Goal: Contribute content

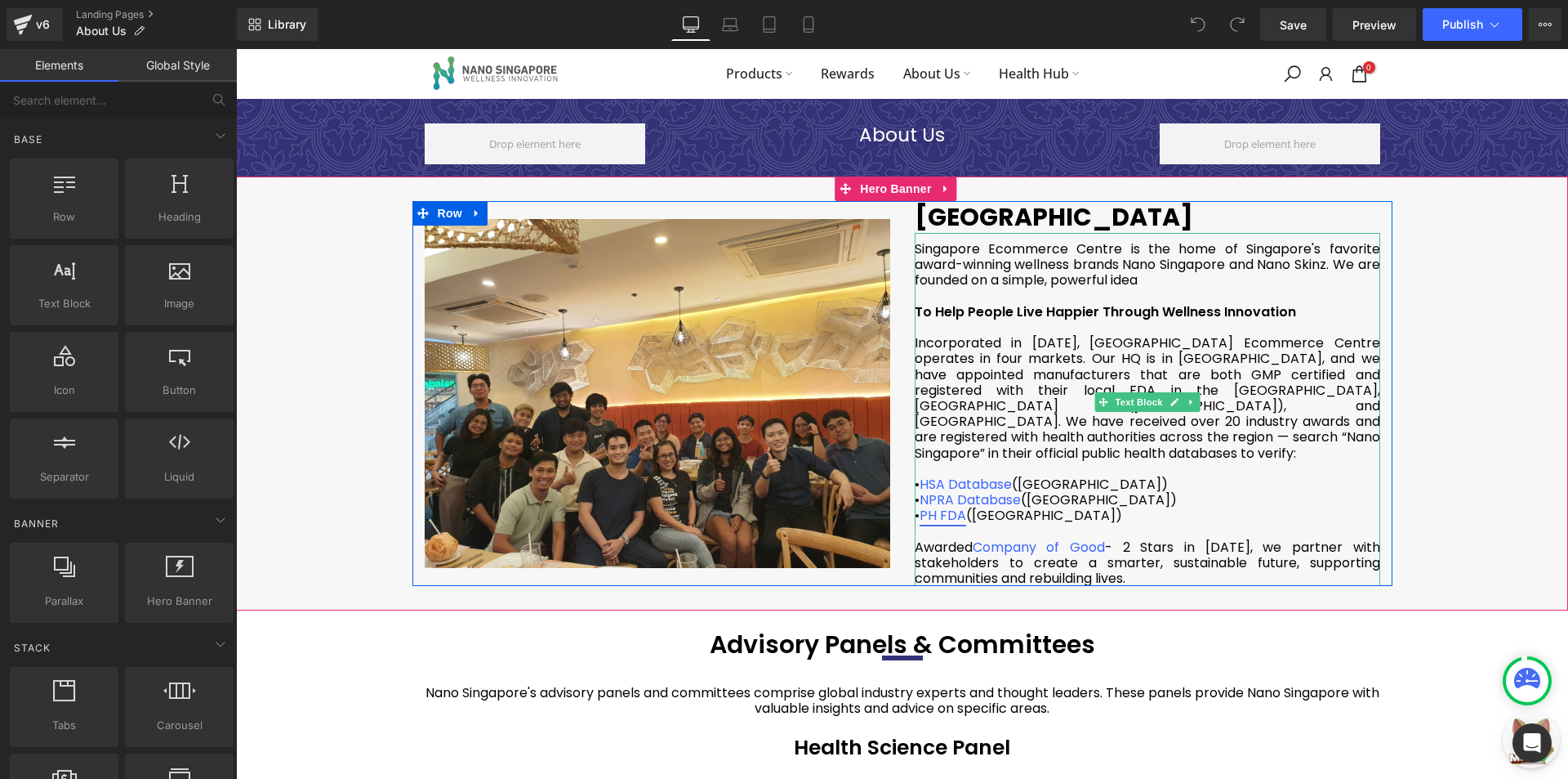
click at [956, 506] on link "PH FDA" at bounding box center [942, 514] width 46 height 18
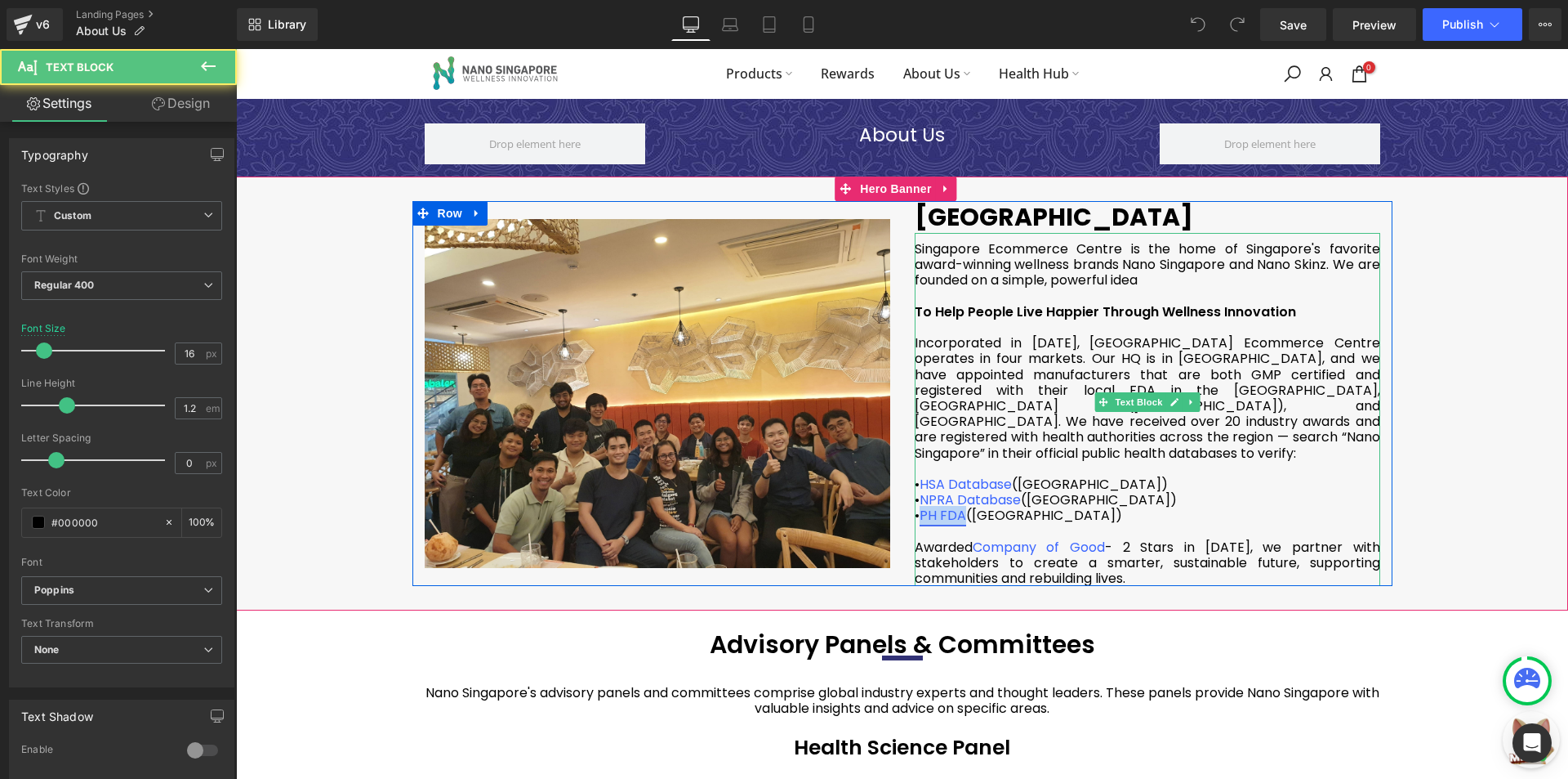
drag, startPoint x: 962, startPoint y: 502, endPoint x: 917, endPoint y: 504, distance: 45.0
click at [917, 508] on div "• PH FDA (Philippines)" at bounding box center [1147, 515] width 466 height 16
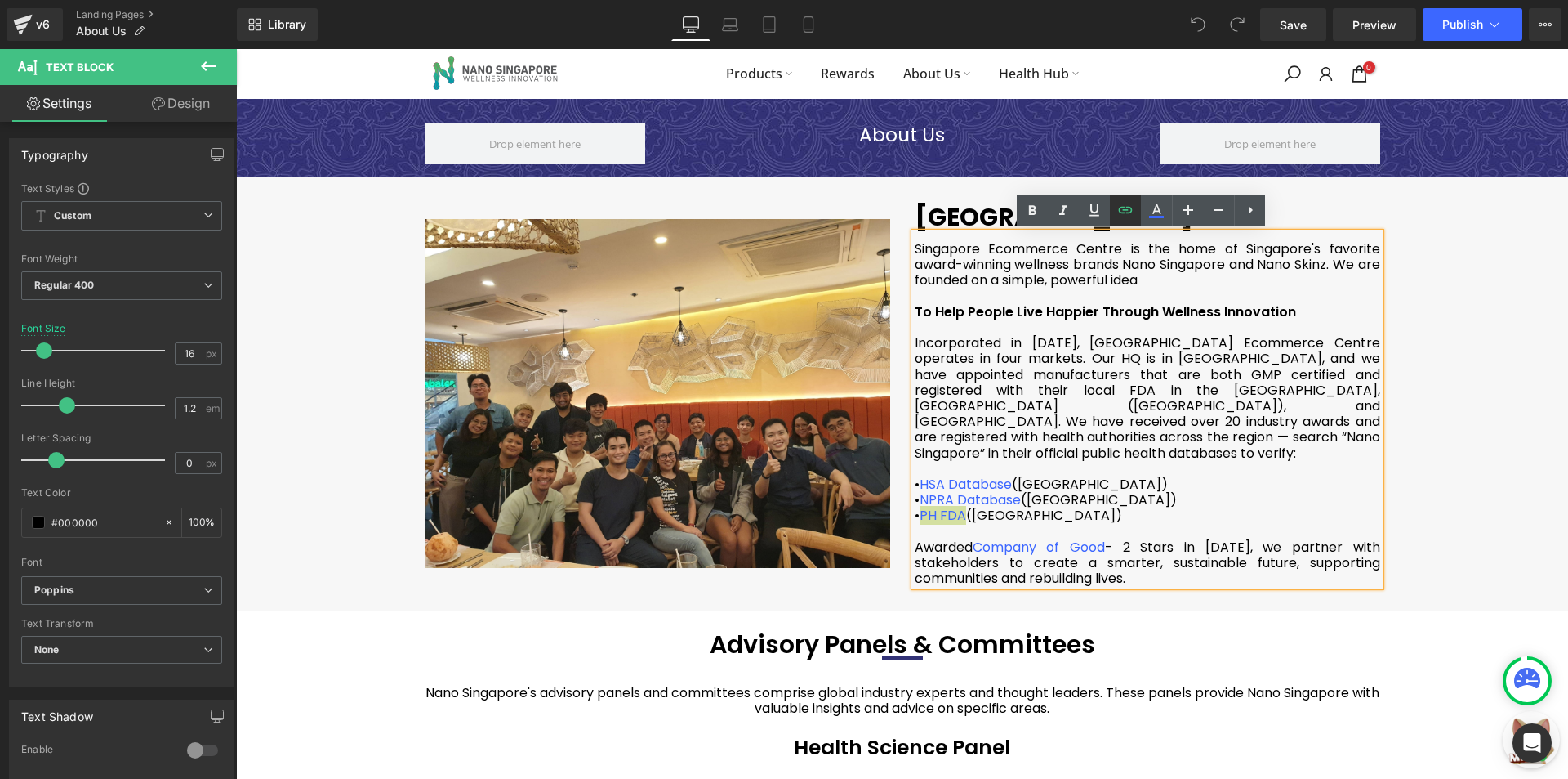
click at [1128, 213] on icon at bounding box center [1125, 209] width 14 height 7
click at [1045, 538] on input "https://verification.fda.gov.ph/All_FoodProductslist.php?cmd=search&t=All_FoodP…" at bounding box center [1028, 536] width 252 height 41
paste input "SG+Ecommerce&psearchtype=&btn-submit"
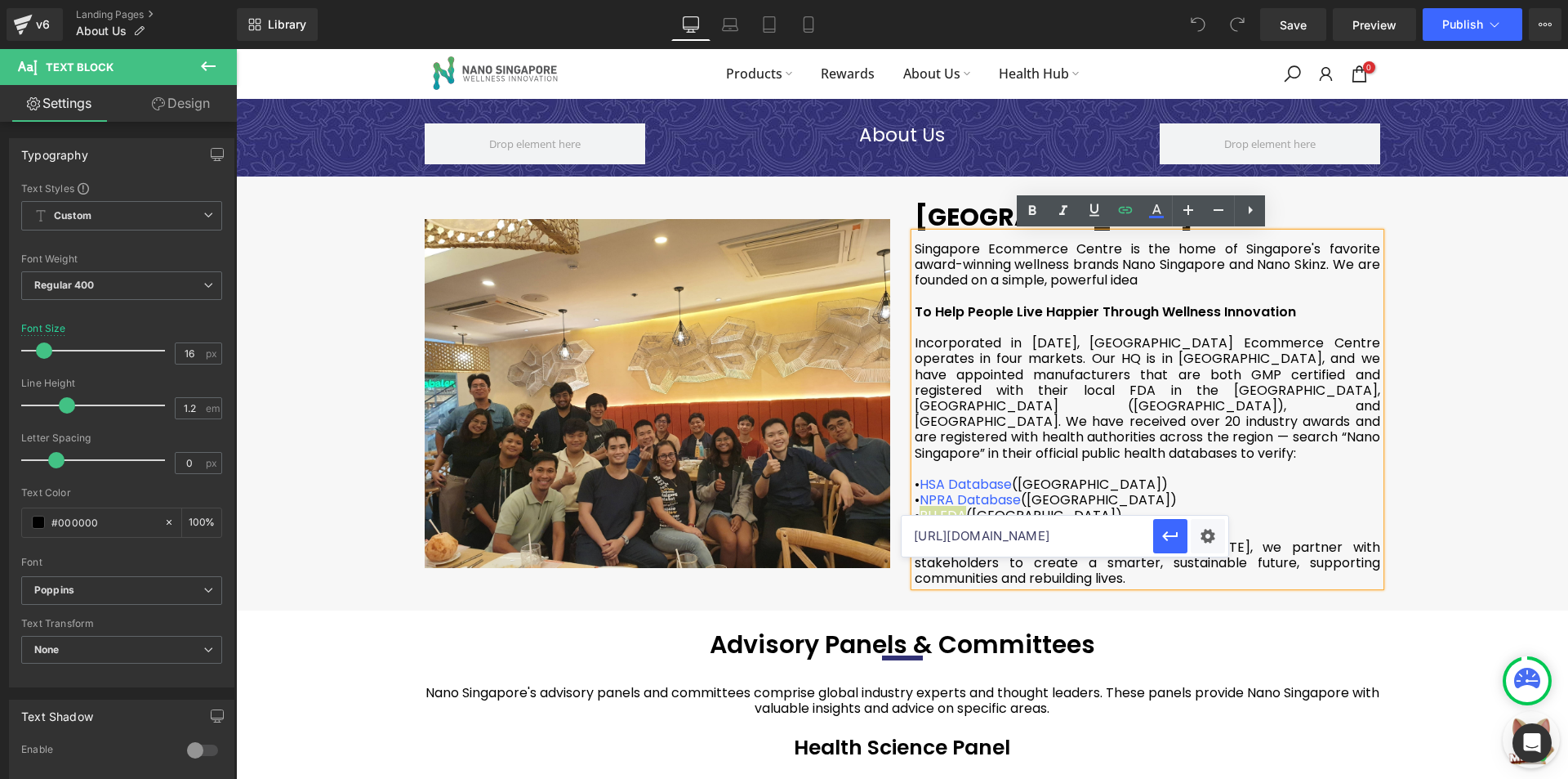
type input "https://verification.fda.gov.ph/All_FoodProductslist.php?cmd=search&t=All_FoodP…"
click at [1211, 0] on div "Text Color Highlight Color #333333 Edit or remove link: Edit - Unlink - Cancel …" at bounding box center [784, 0] width 1568 height 0
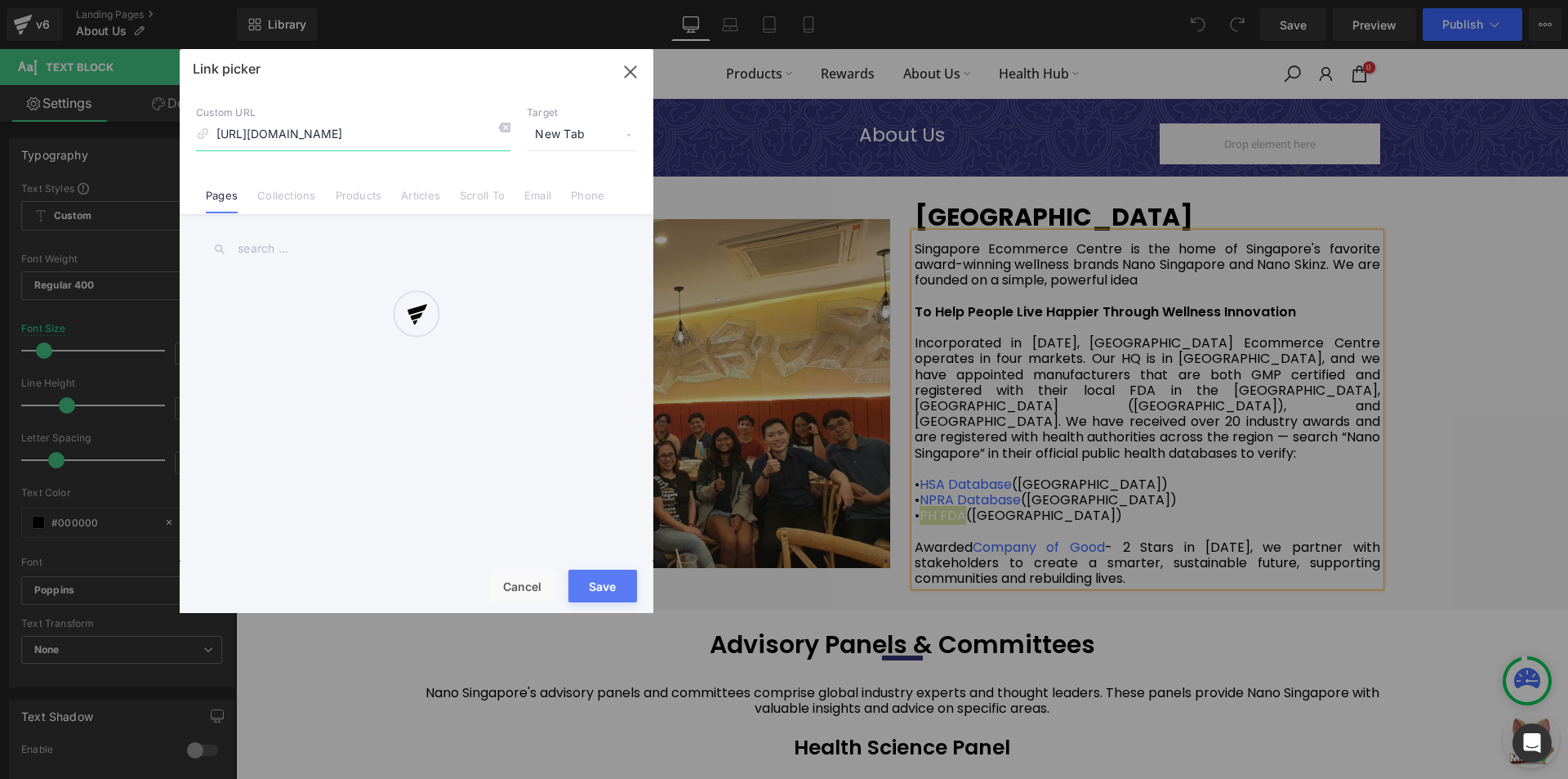
scroll to position [0, 501]
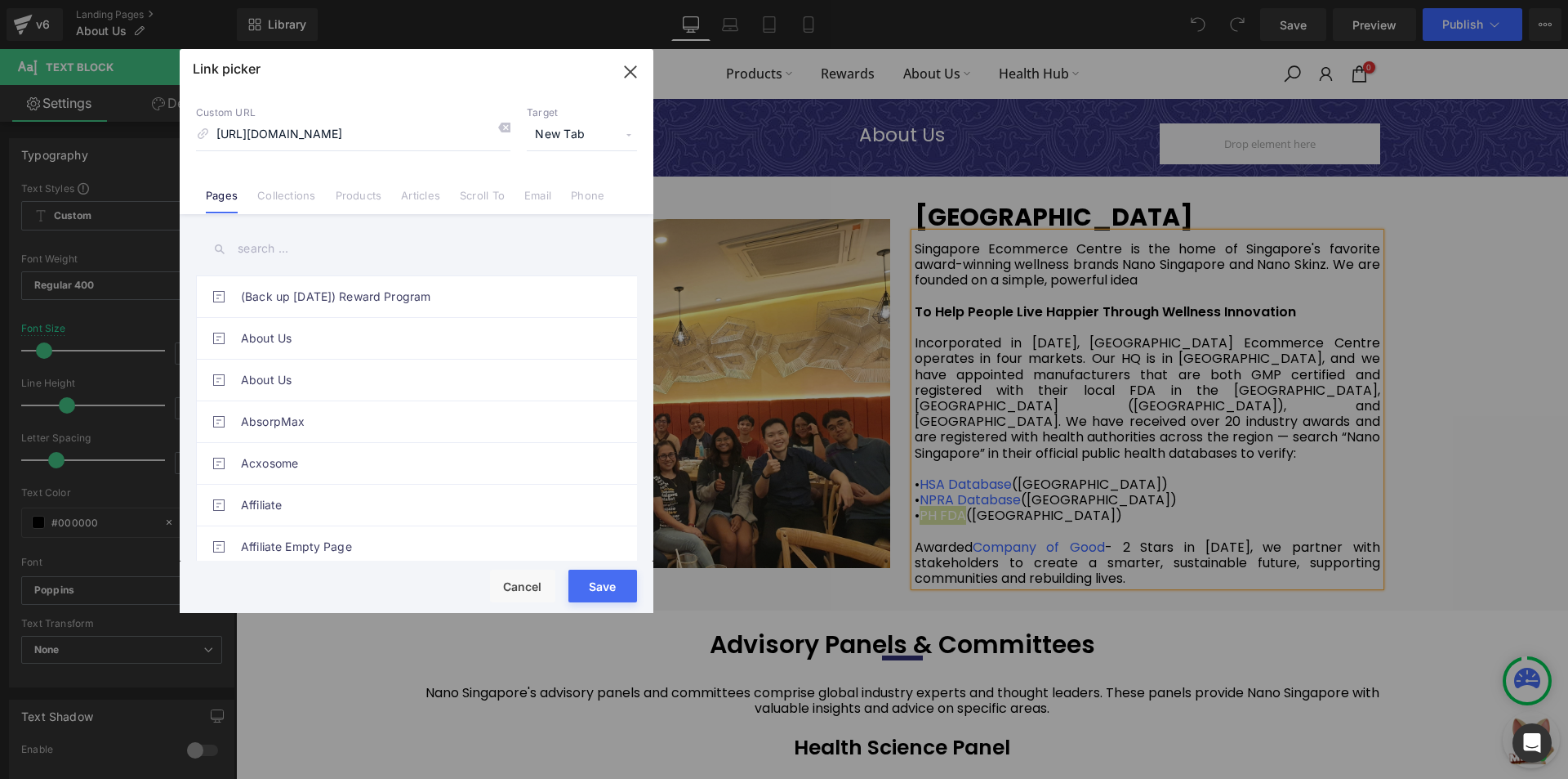
click at [617, 586] on button "Save" at bounding box center [602, 586] width 69 height 33
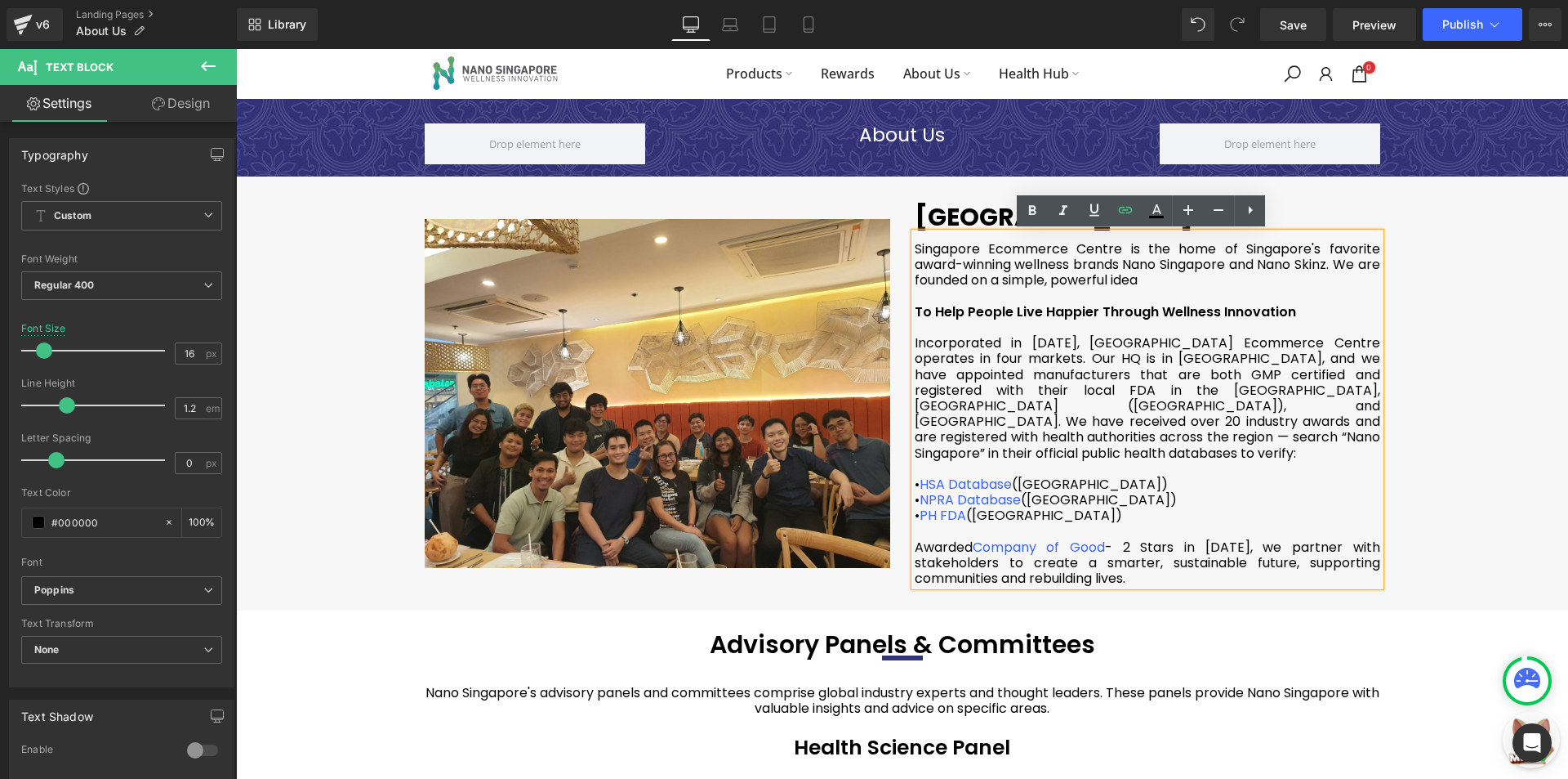
click at [1038, 424] on div "Incorporated in 2020, Singapore Ecommerce Centre operates in four markets. Our …" at bounding box center [1147, 398] width 466 height 126
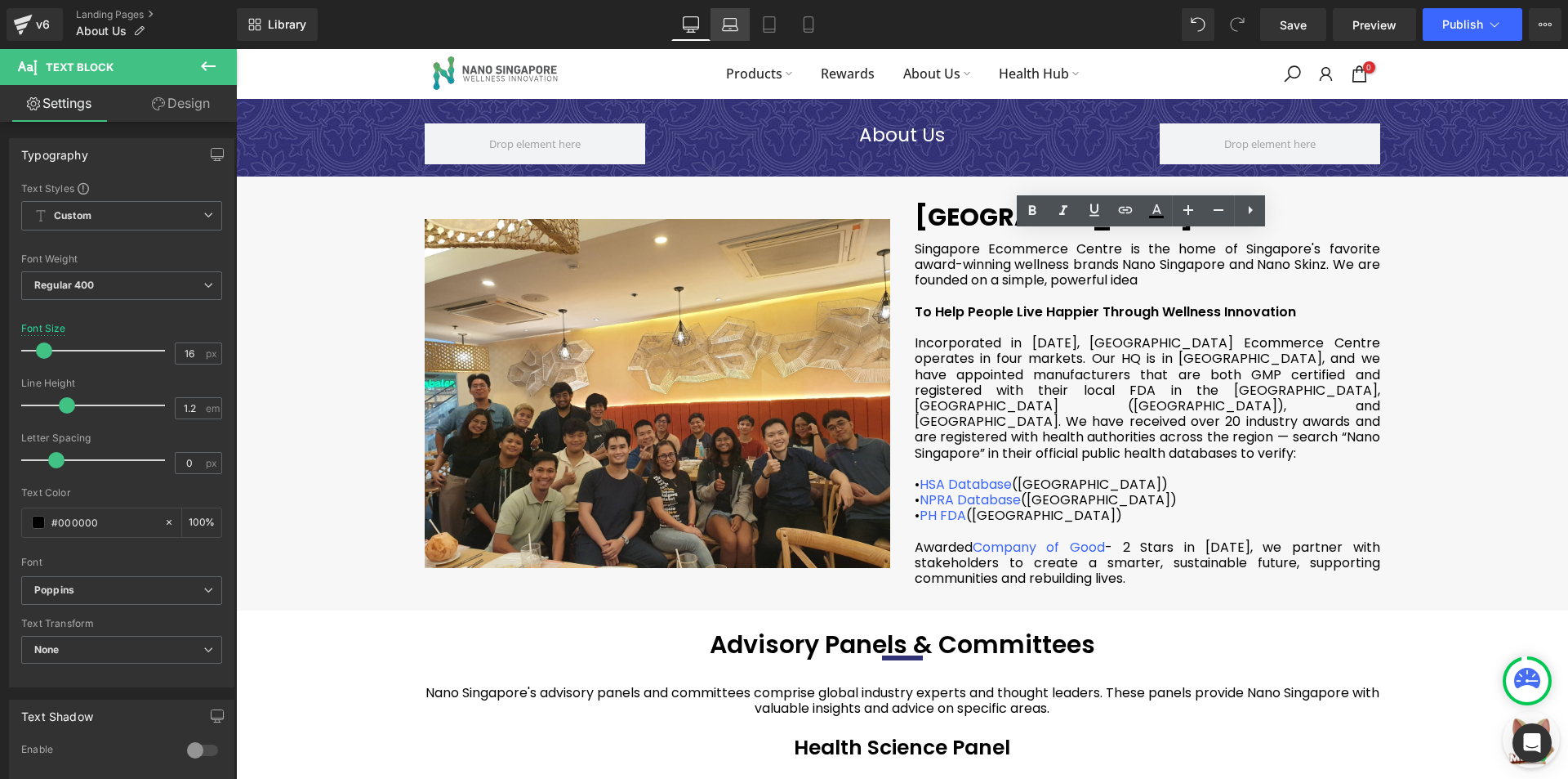
click at [734, 23] on icon at bounding box center [729, 24] width 16 height 16
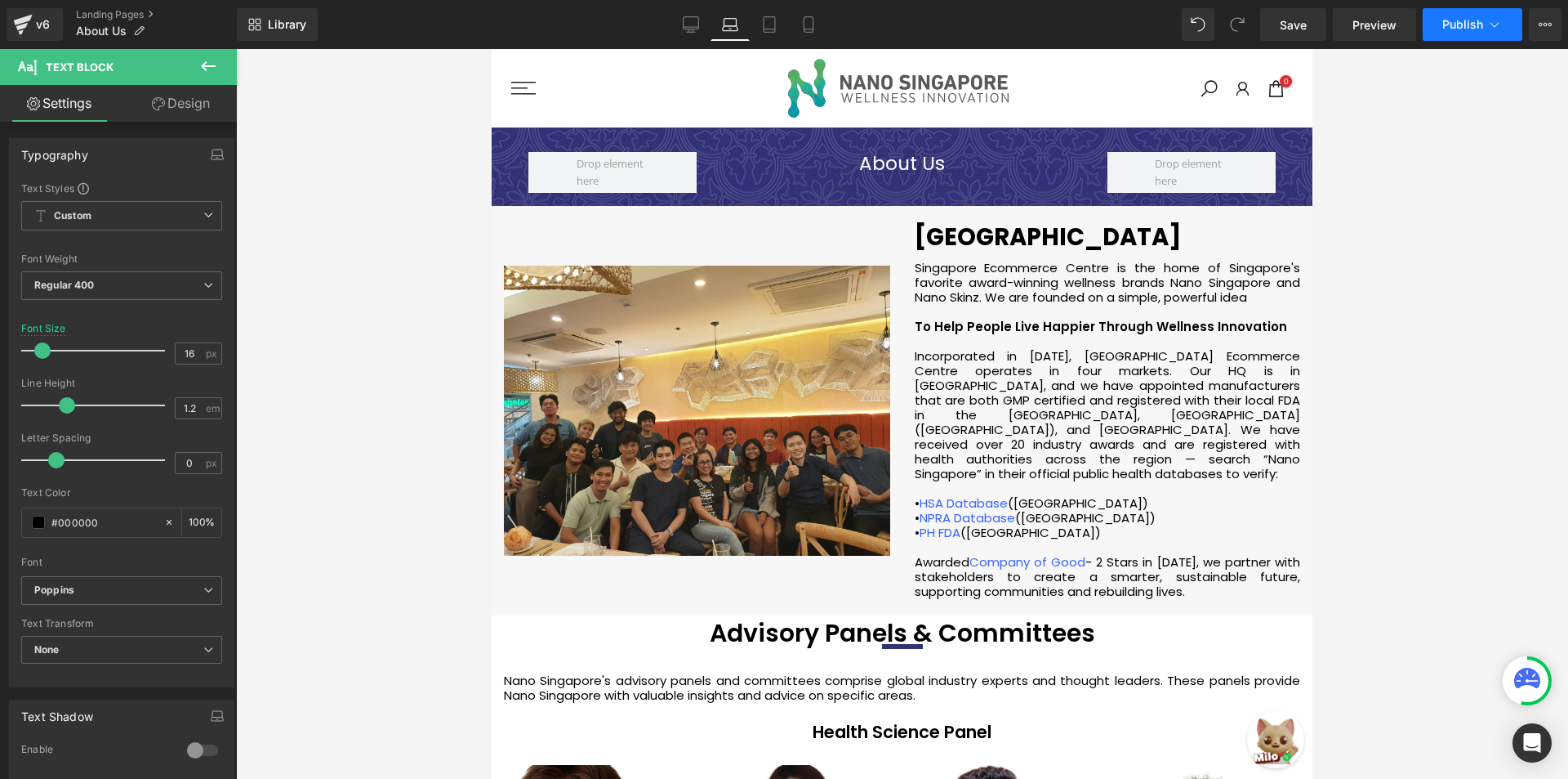
click at [1455, 23] on span "Publish" at bounding box center [1462, 24] width 41 height 13
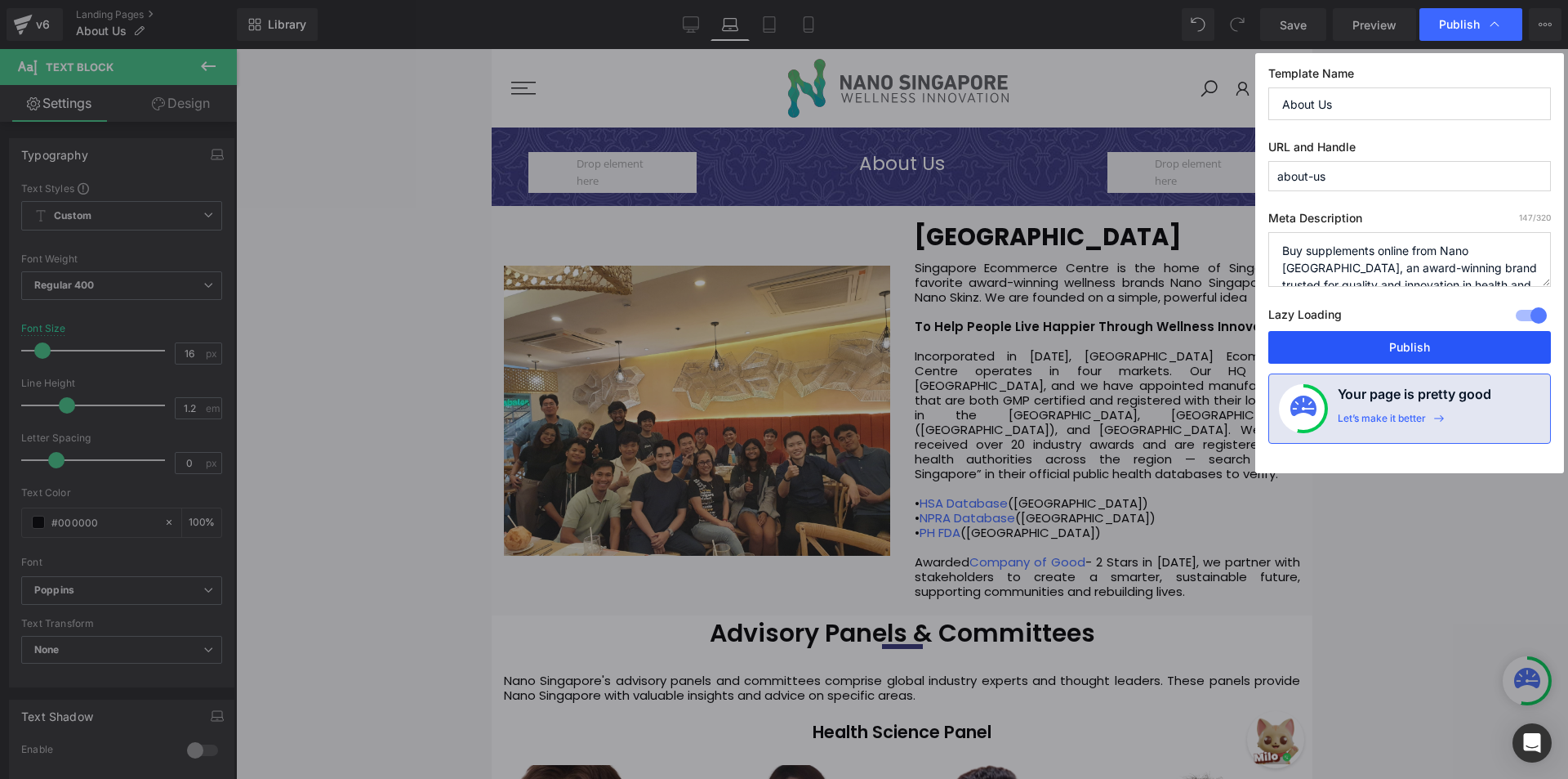
click at [1394, 347] on button "Publish" at bounding box center [1410, 348] width 283 height 33
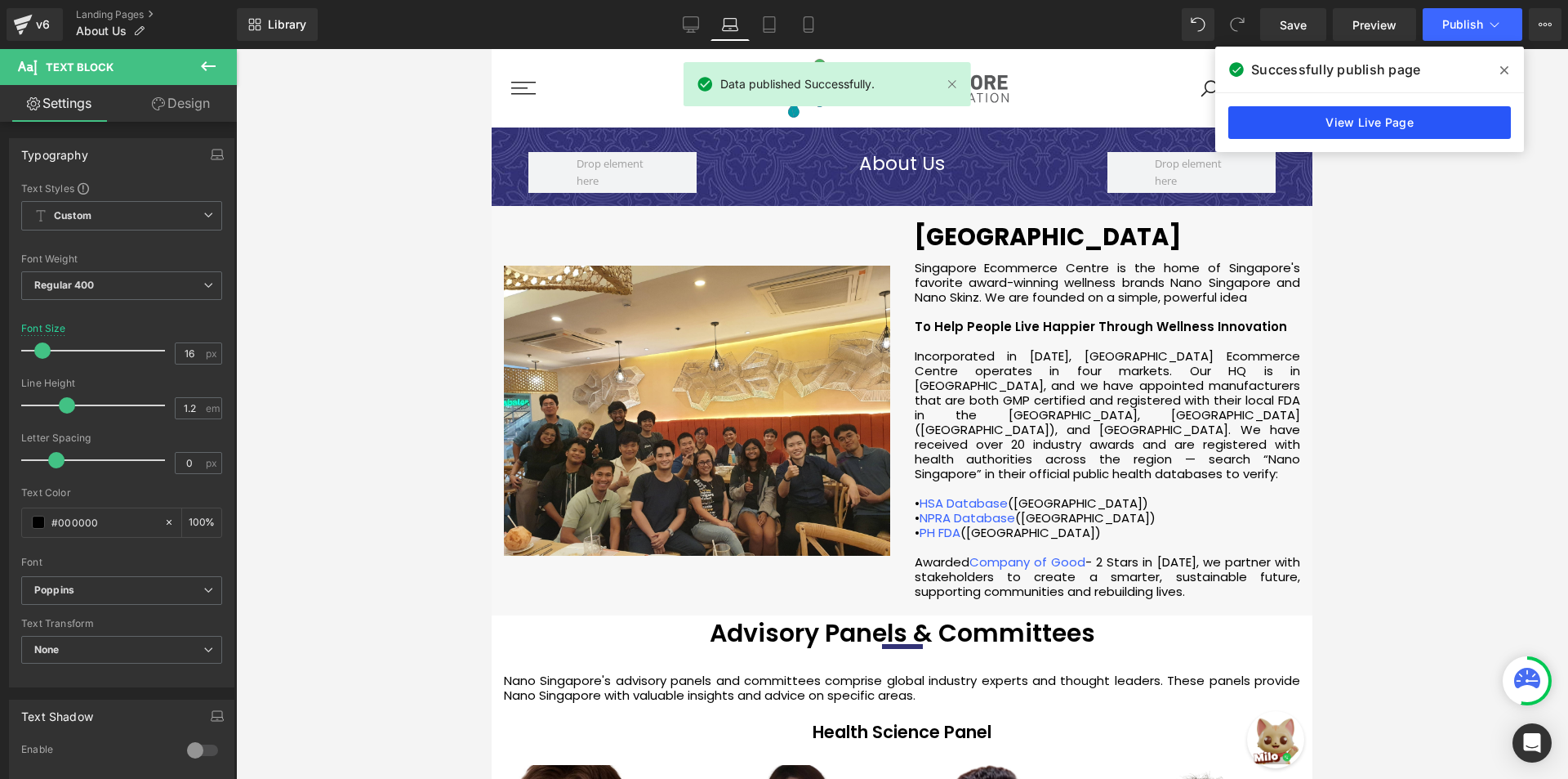
click at [1337, 120] on link "View Live Page" at bounding box center [1369, 123] width 283 height 33
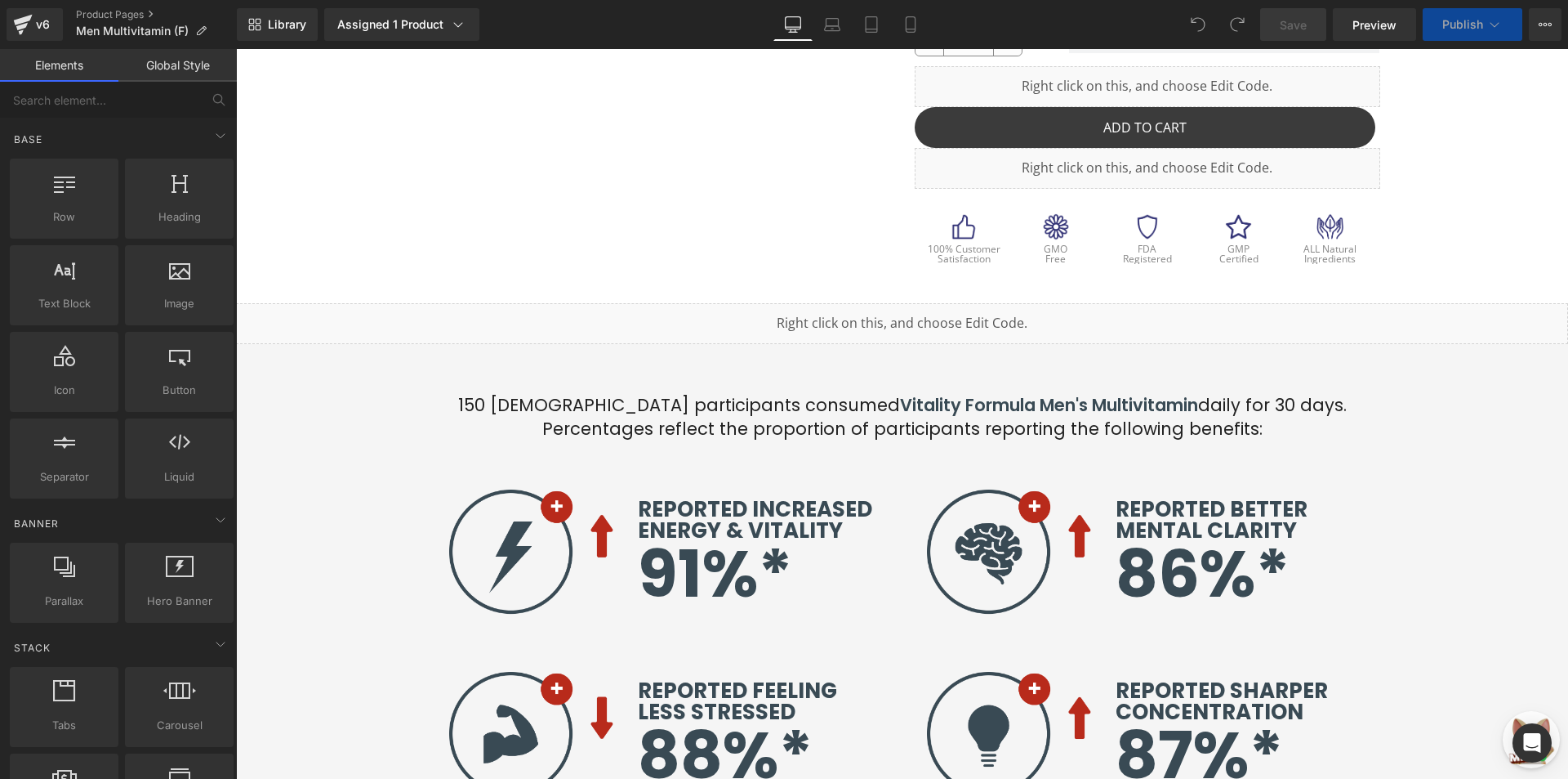
scroll to position [656, 0]
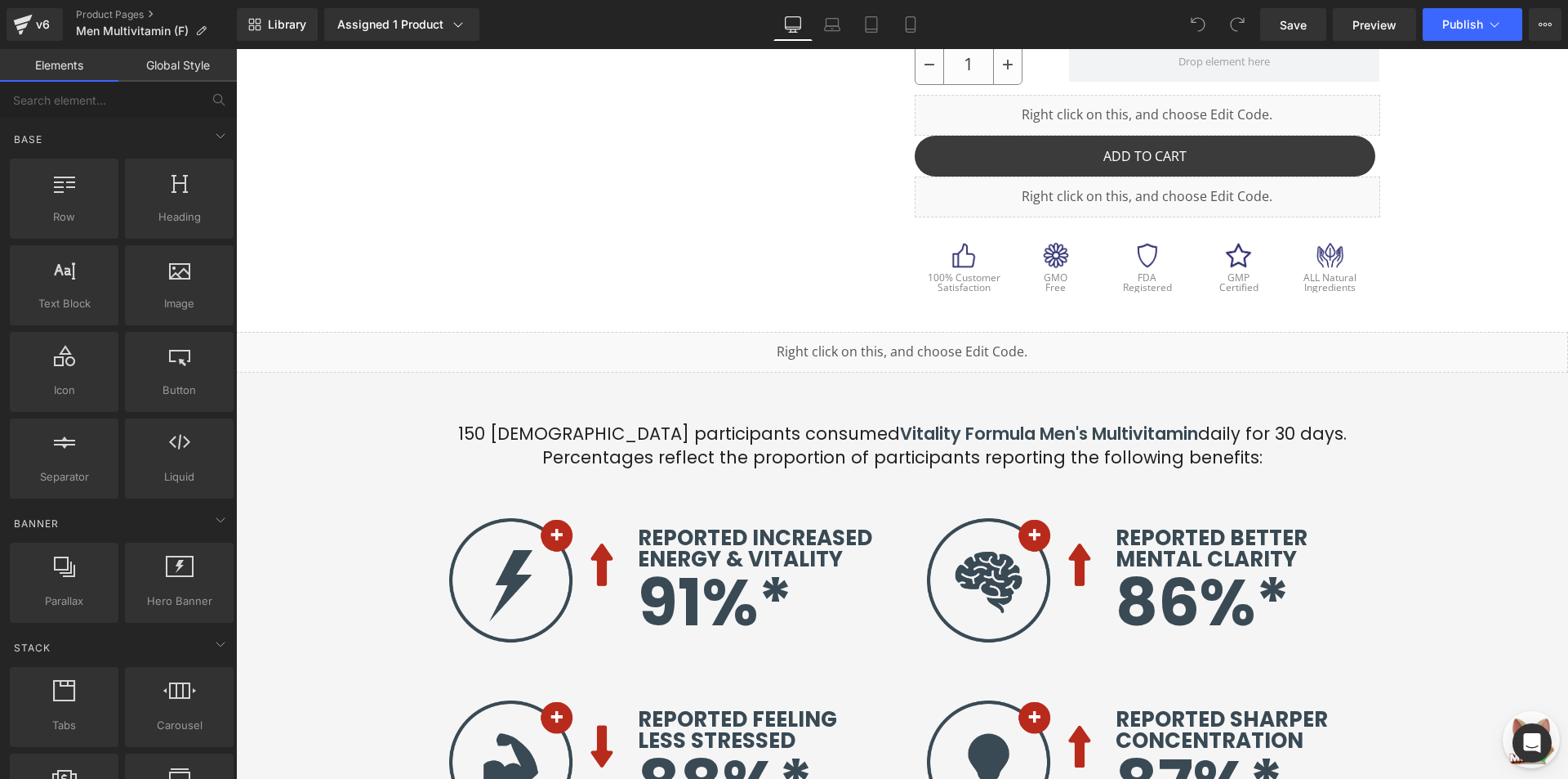
click at [236, 49] on div at bounding box center [236, 49] width 0 height 0
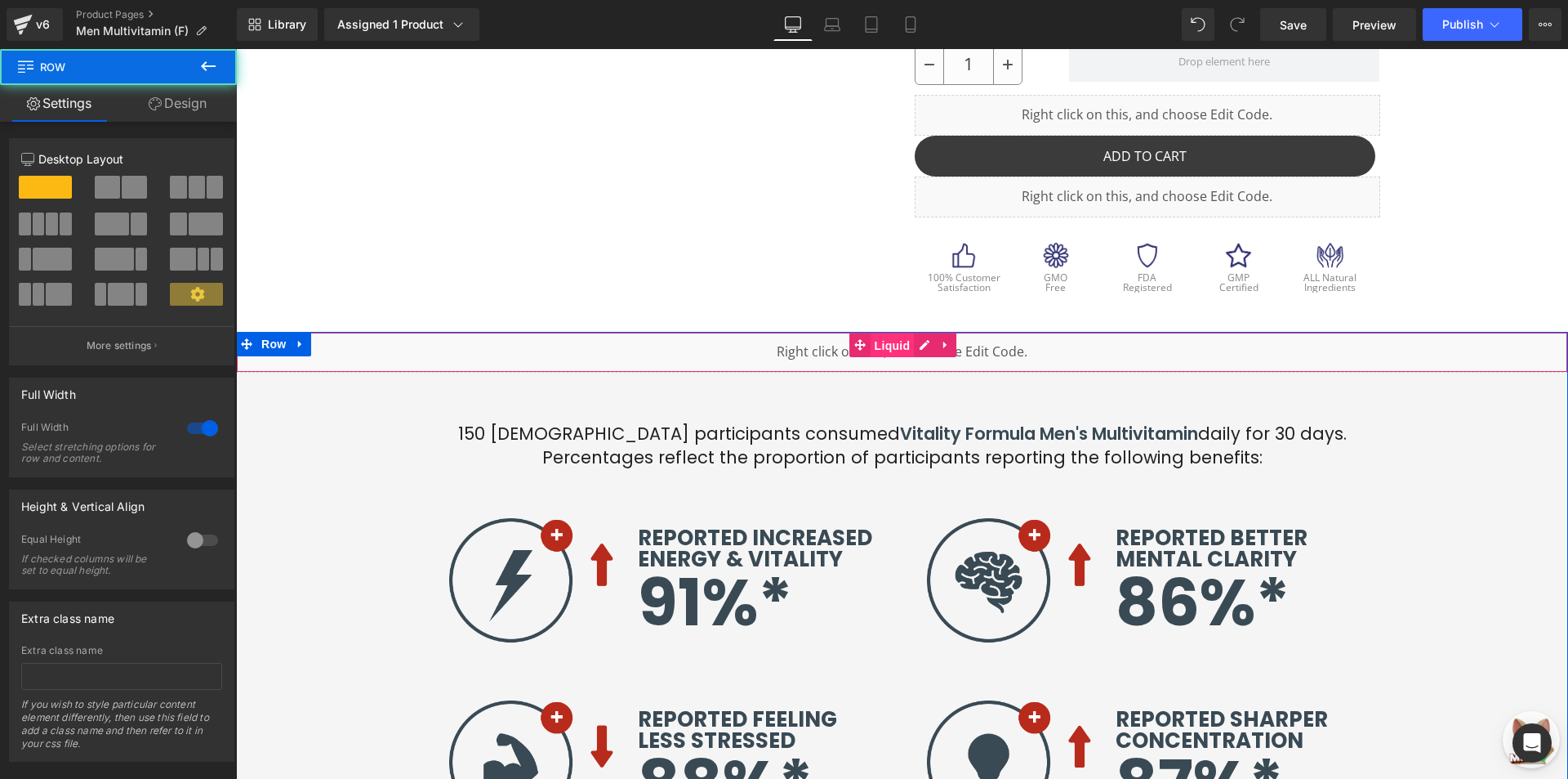
click at [899, 352] on span "Liquid" at bounding box center [893, 345] width 45 height 24
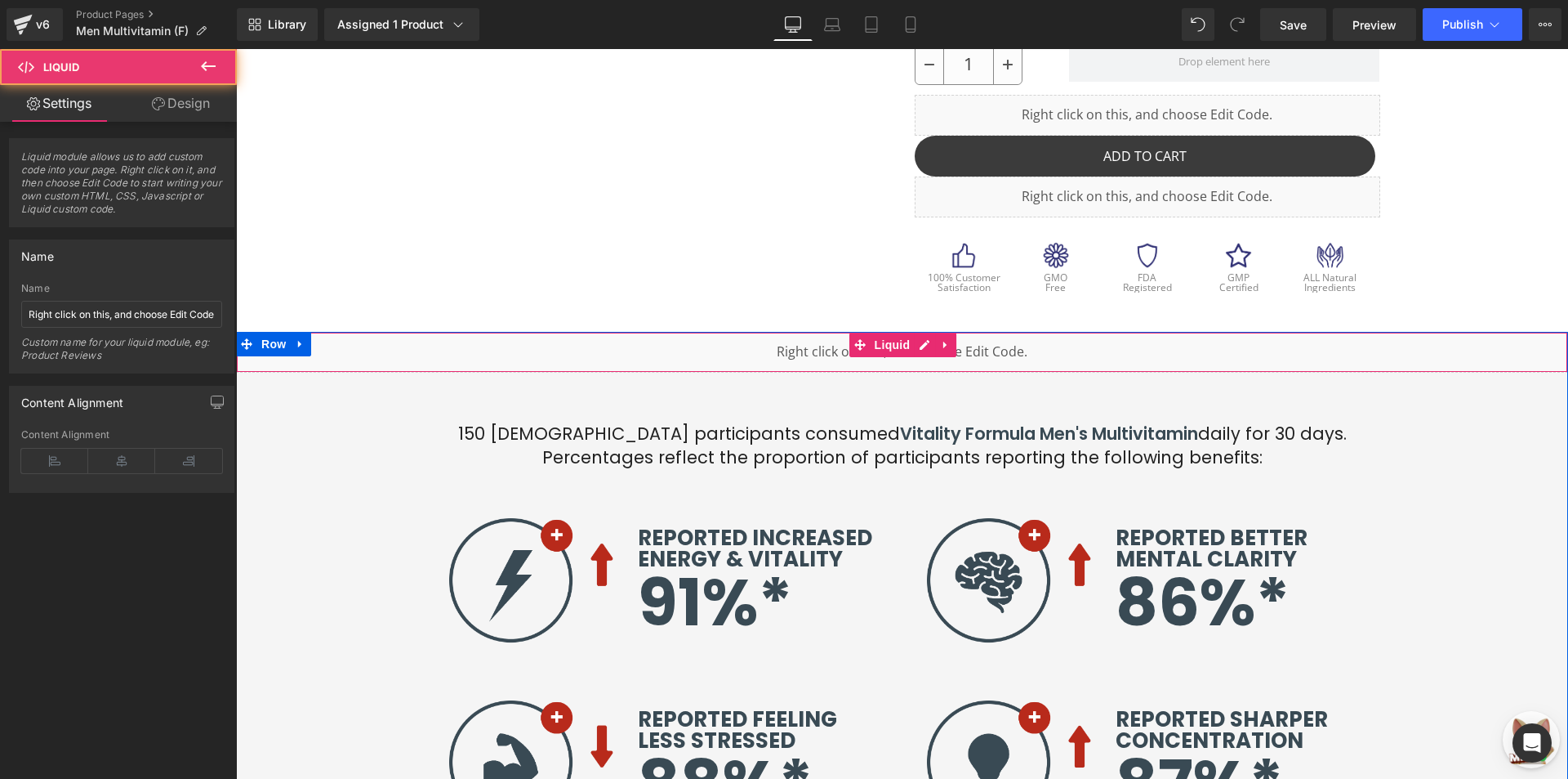
click at [437, 362] on div "Liquid" at bounding box center [902, 352] width 1332 height 41
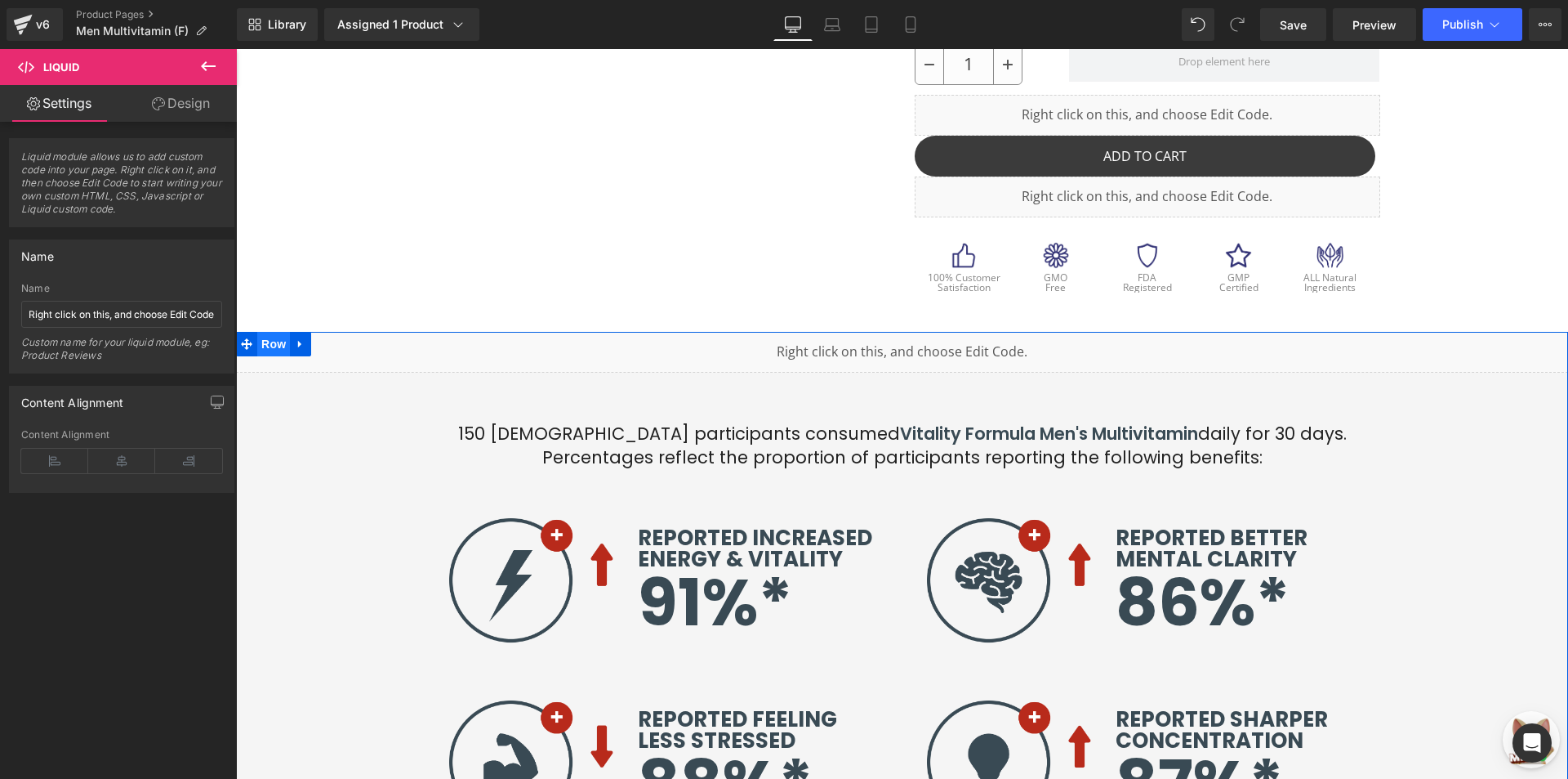
click at [271, 352] on span "Row" at bounding box center [274, 343] width 33 height 24
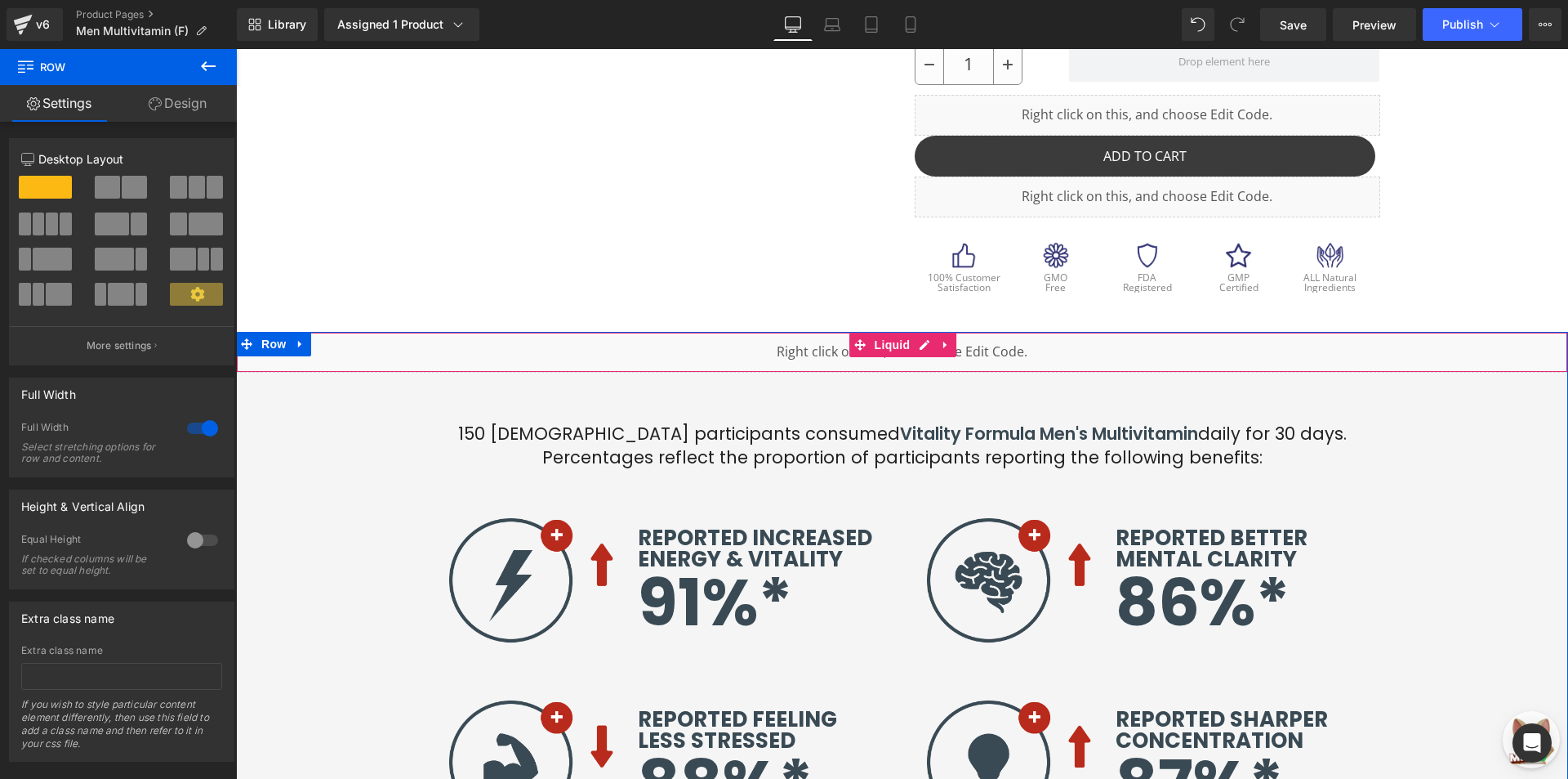
click at [799, 358] on div "Liquid" at bounding box center [902, 352] width 1332 height 41
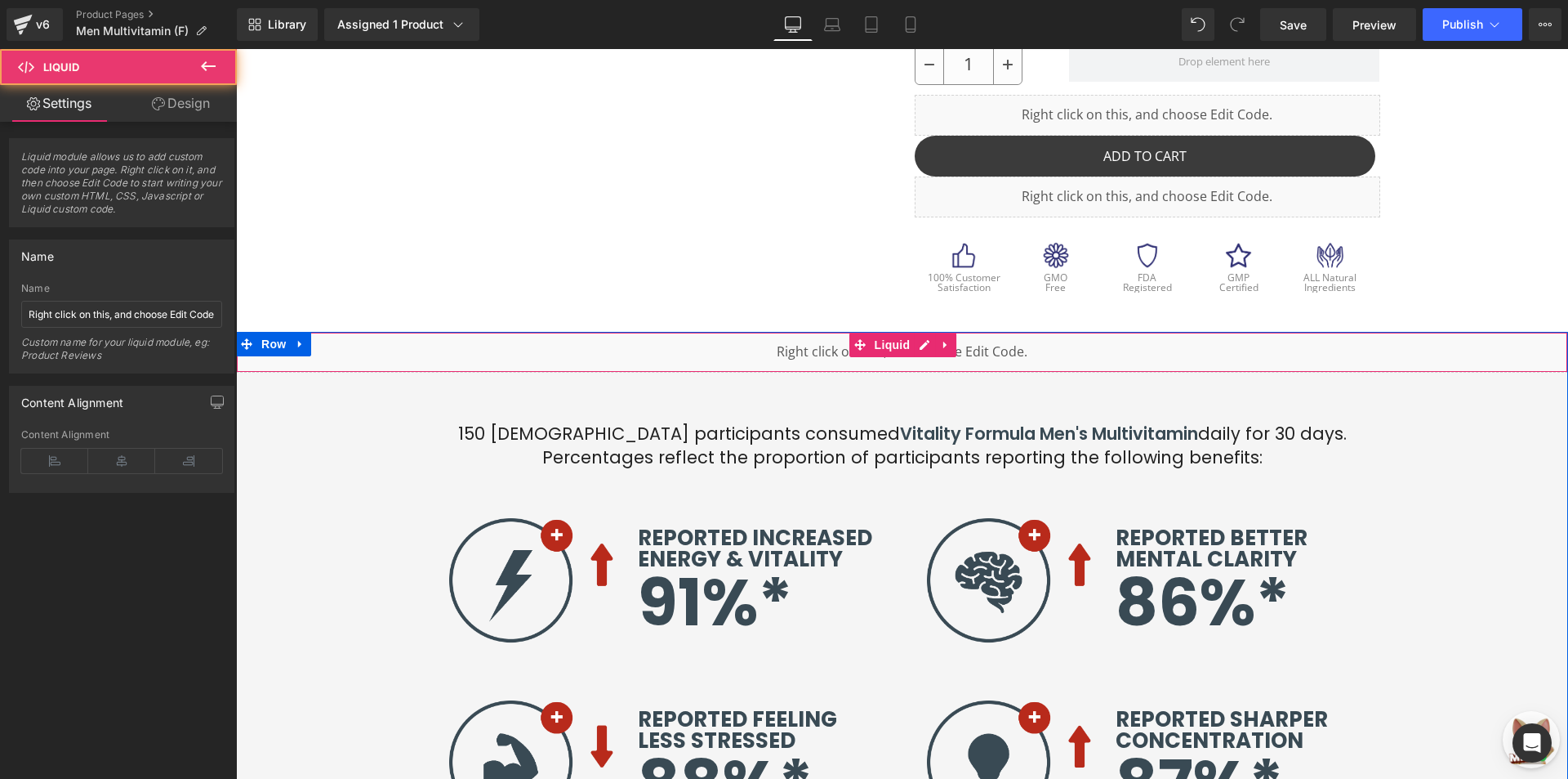
click at [498, 337] on div "Liquid" at bounding box center [902, 352] width 1332 height 41
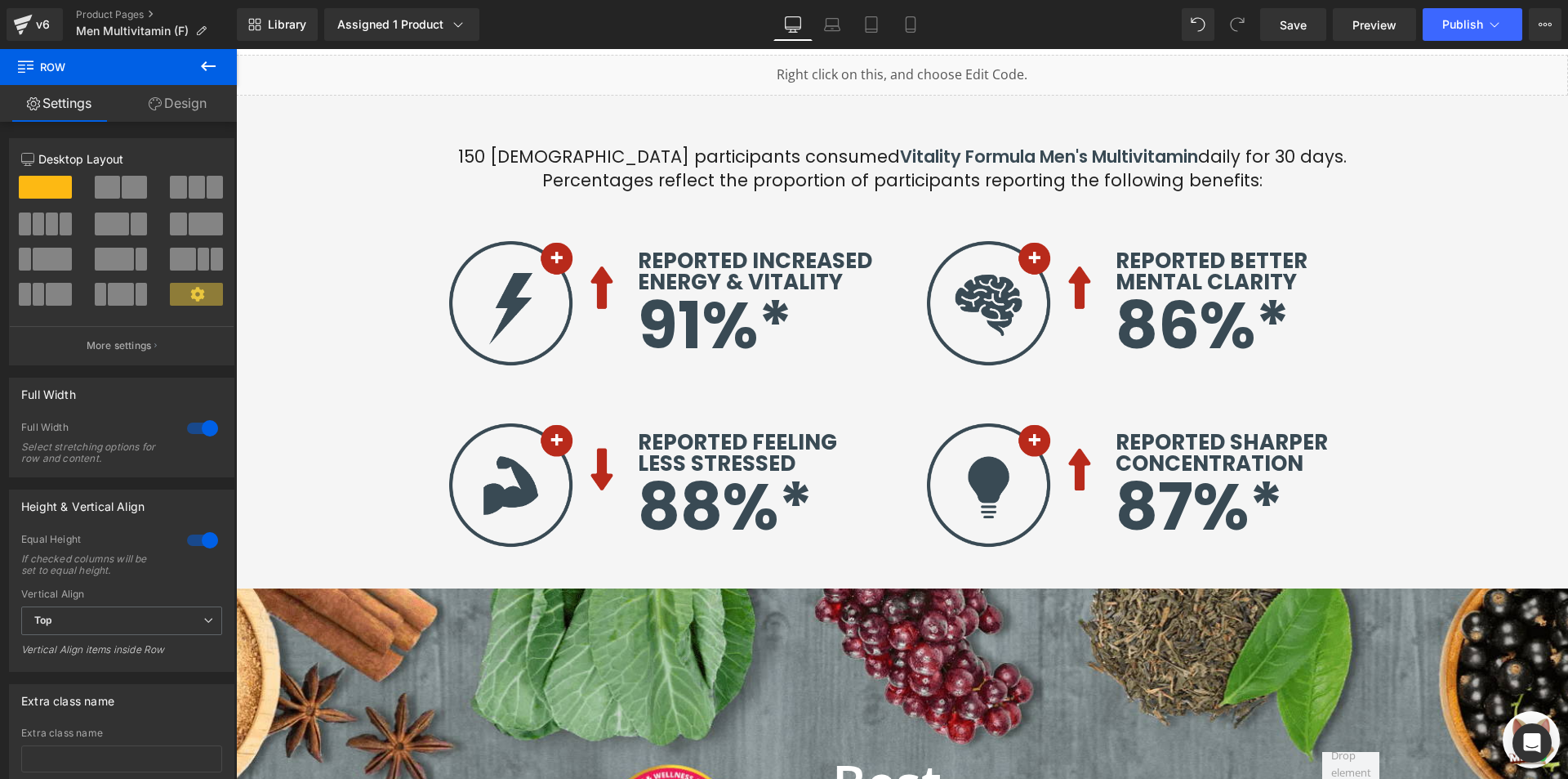
scroll to position [704, 0]
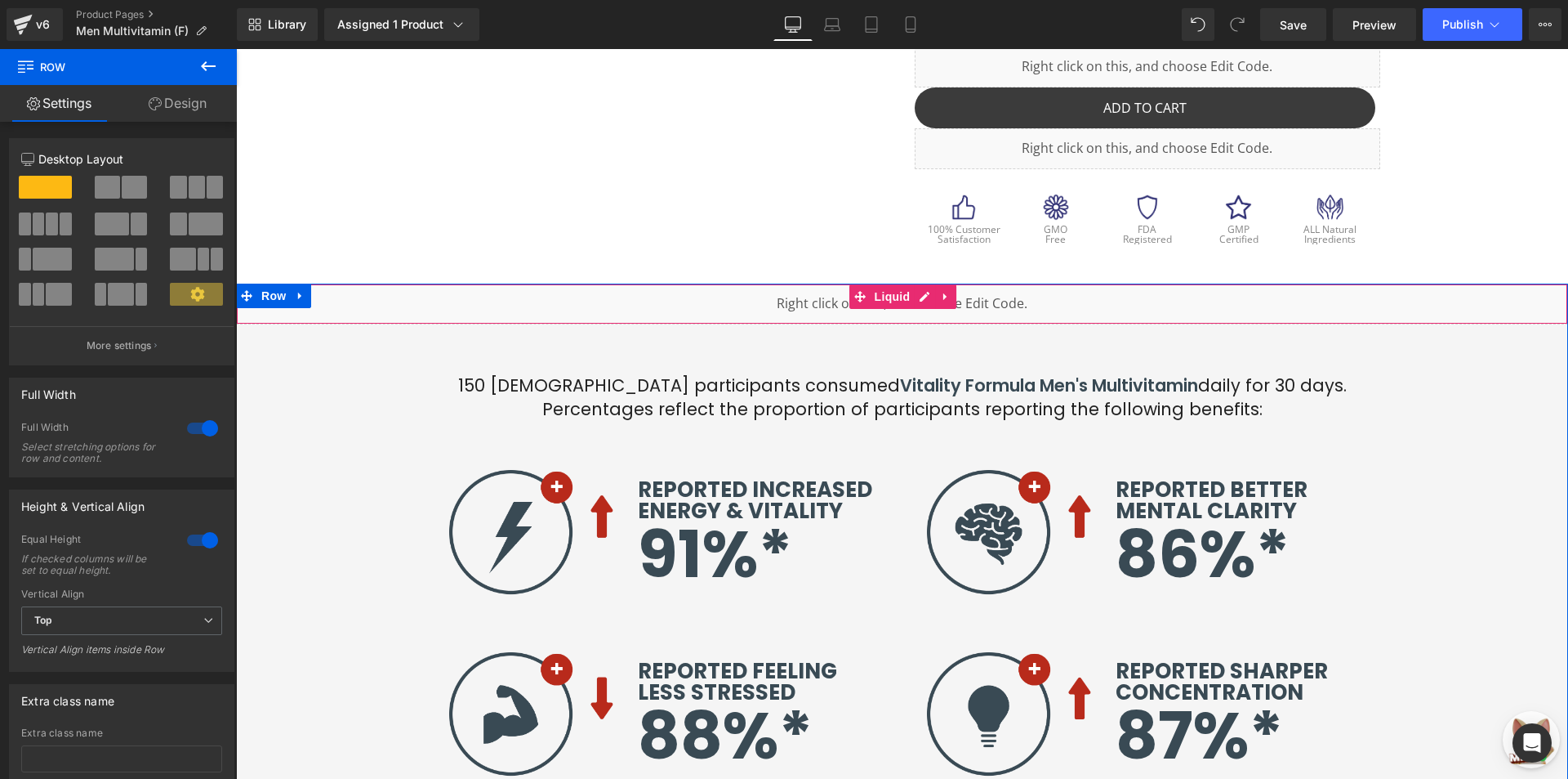
click at [878, 310] on div "Liquid" at bounding box center [902, 304] width 1332 height 41
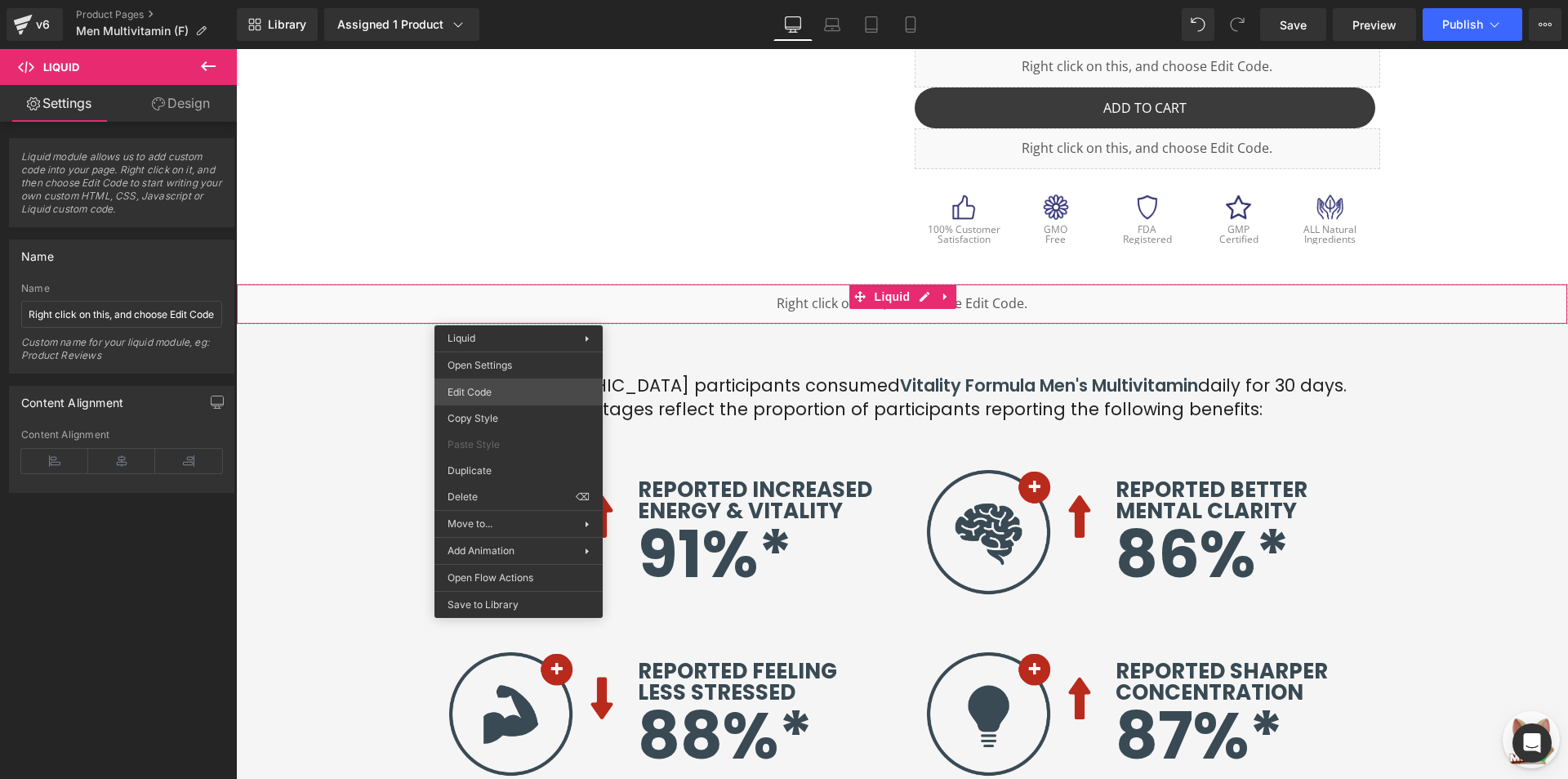
click at [543, 0] on div "Row You are previewing how the will restyle your page. You can not edit Element…" at bounding box center [784, 0] width 1568 height 0
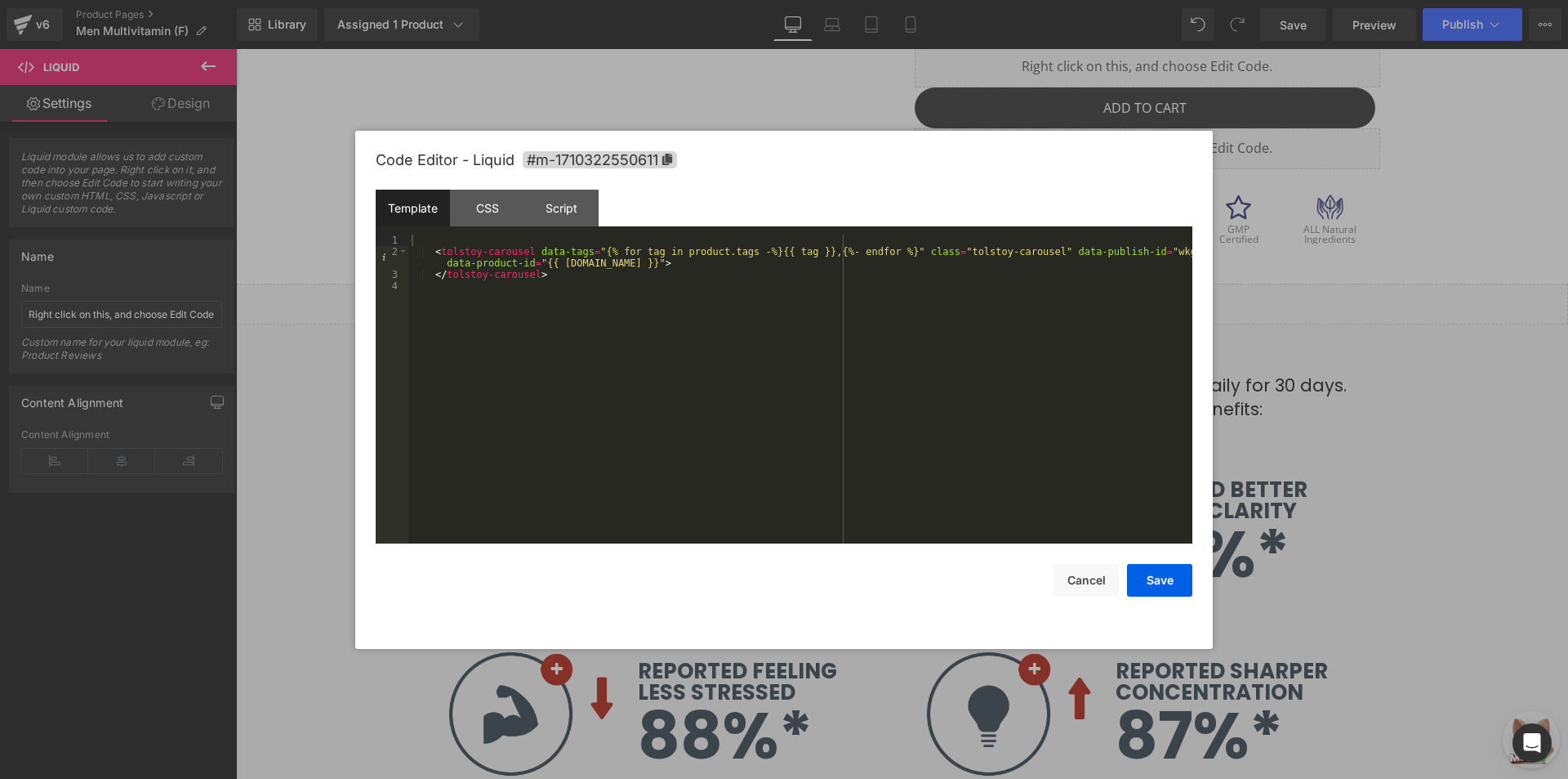
click at [737, 272] on div "< tolstoy-carousel data-tags = "{% for tag in product.tags -%}{{ tag }},{%- end…" at bounding box center [801, 400] width 784 height 331
click at [1067, 574] on button "Cancel" at bounding box center [1086, 580] width 65 height 33
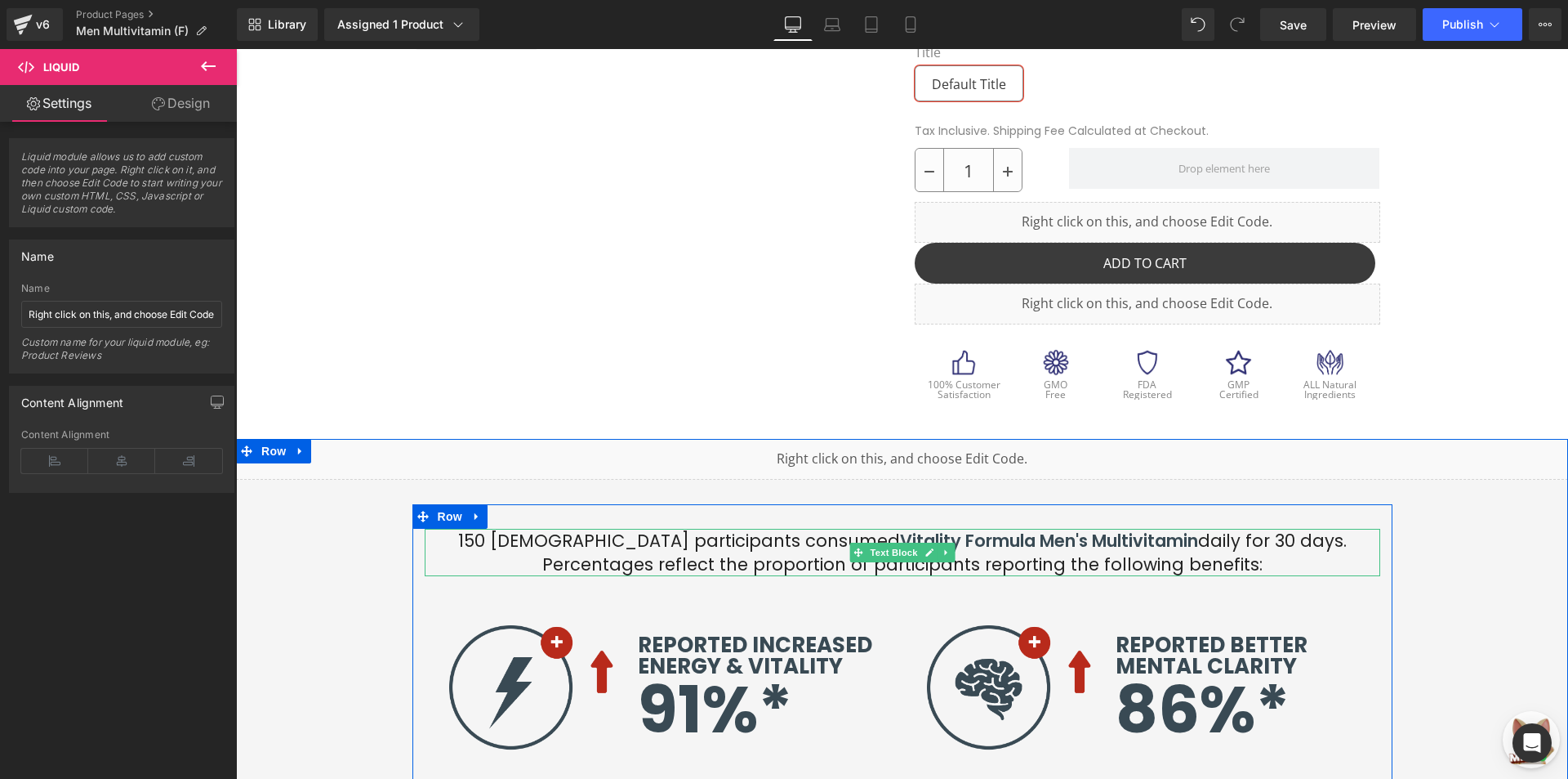
scroll to position [541, 0]
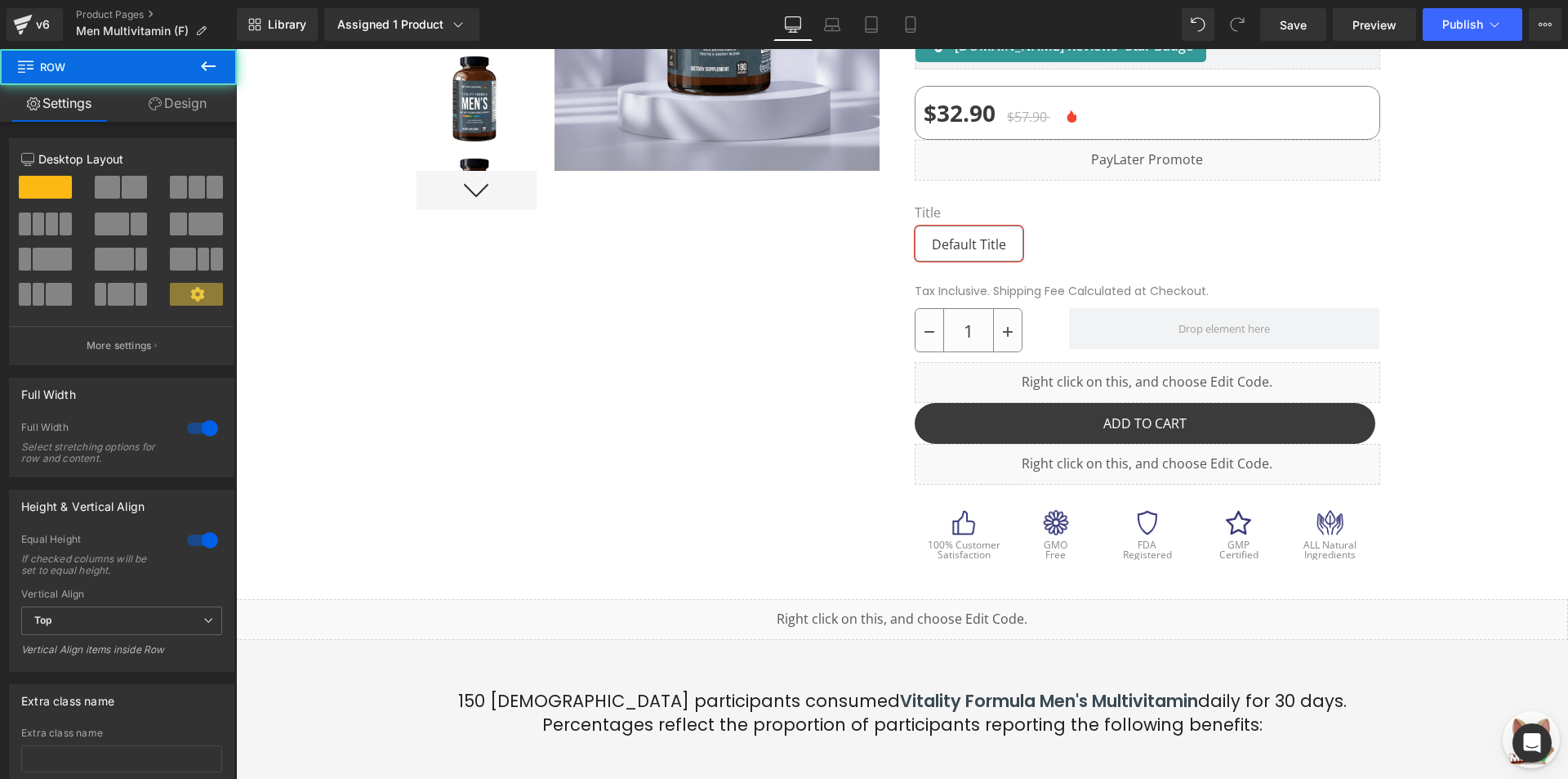
drag, startPoint x: 1555, startPoint y: 107, endPoint x: 1559, endPoint y: 33, distance: 74.1
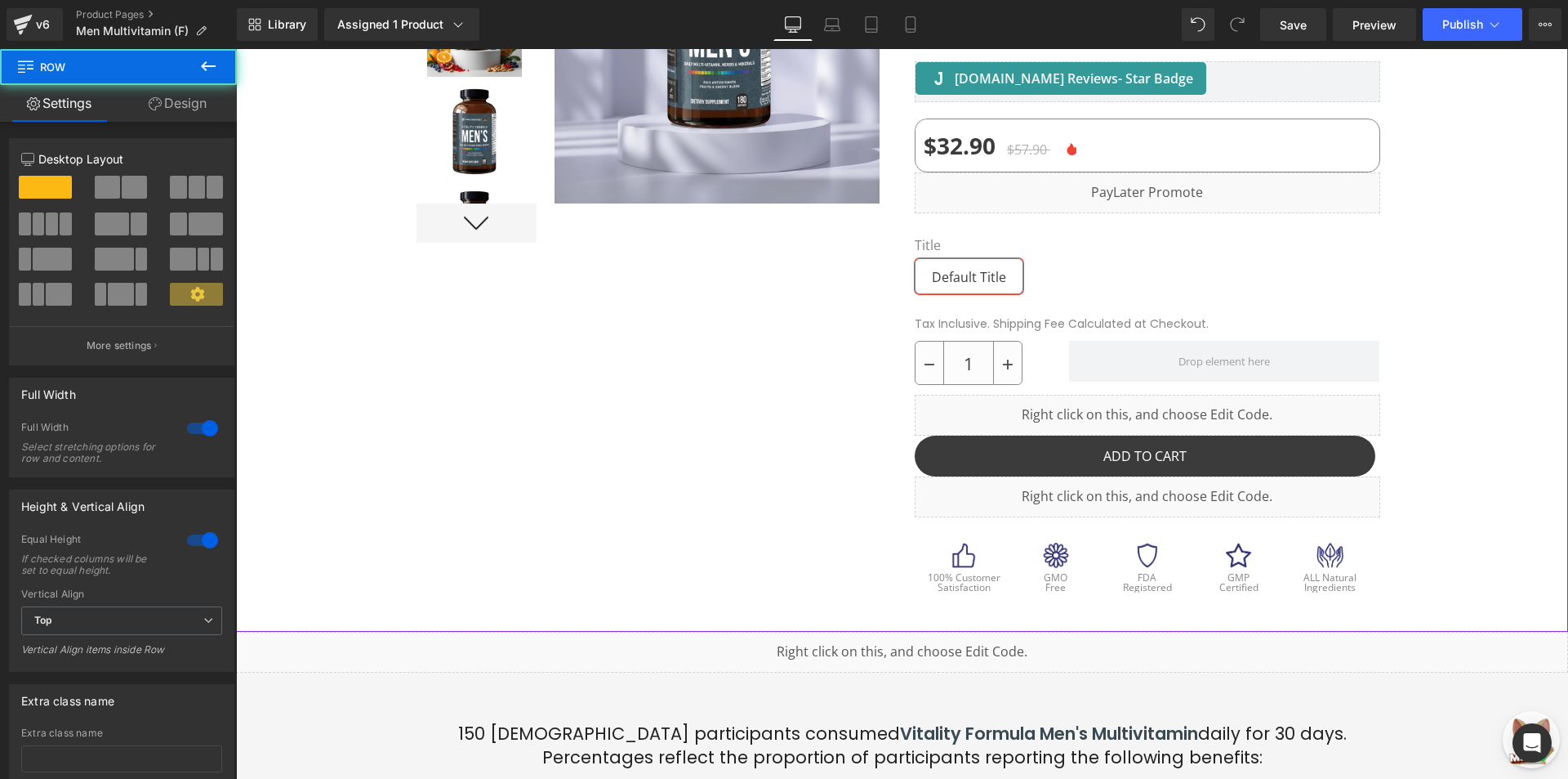
click at [1429, 263] on div at bounding box center [902, 230] width 1332 height 802
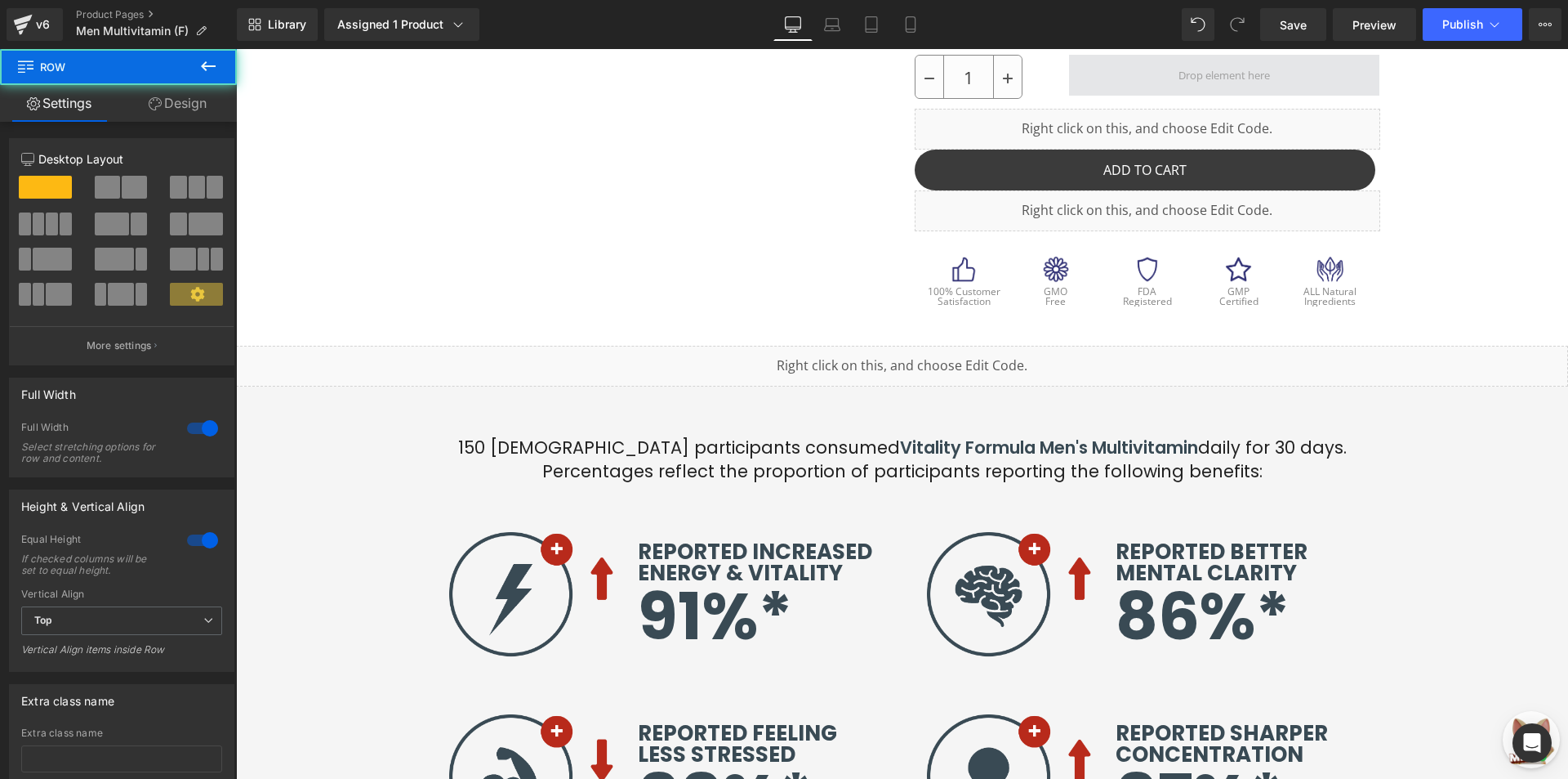
scroll to position [656, 0]
